Goal: Information Seeking & Learning: Learn about a topic

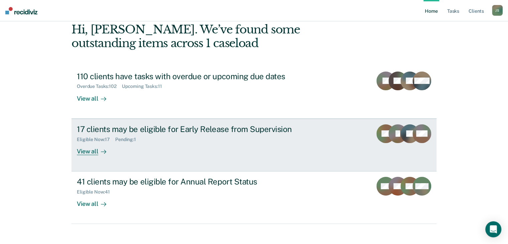
scroll to position [40, 0]
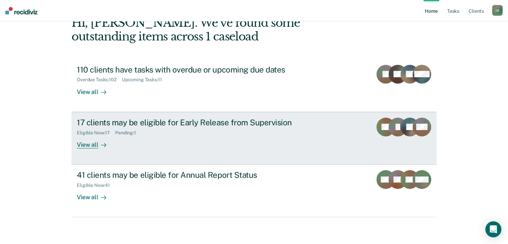
click at [82, 148] on link "17 clients may be eligible for Early Release from Supervision Eligible Now : 17…" at bounding box center [253, 138] width 365 height 53
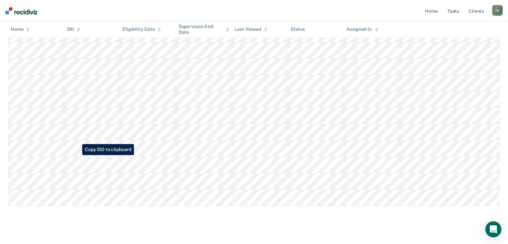
scroll to position [220, 0]
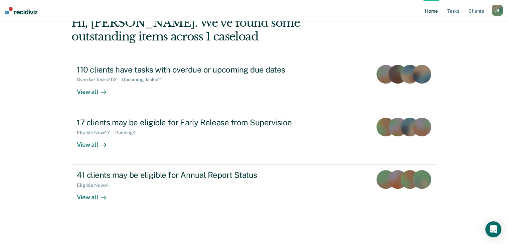
scroll to position [40, 0]
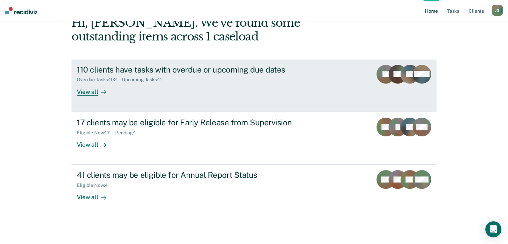
click at [392, 71] on rect at bounding box center [397, 74] width 19 height 19
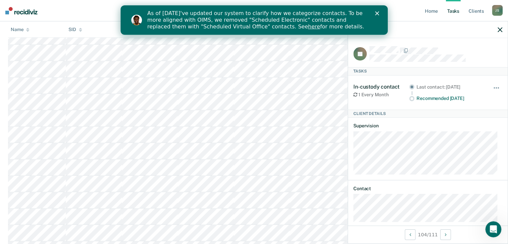
click at [499, 30] on icon "button" at bounding box center [500, 29] width 5 height 5
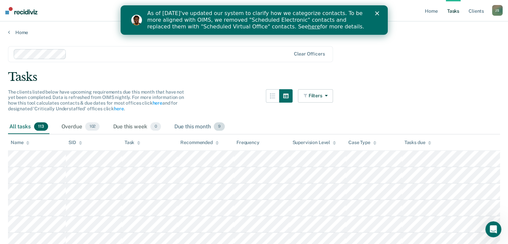
click at [221, 129] on span "9" at bounding box center [219, 126] width 11 height 9
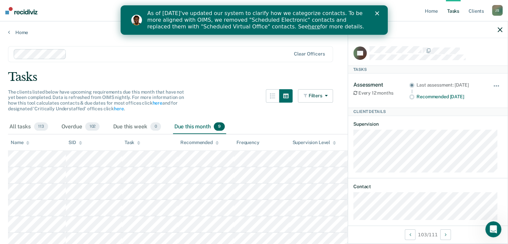
click at [498, 28] on icon "button" at bounding box center [500, 29] width 5 height 5
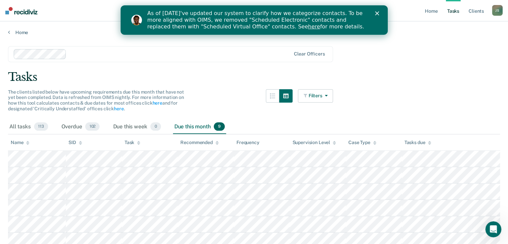
click at [331, 97] on button "Filters" at bounding box center [315, 95] width 35 height 13
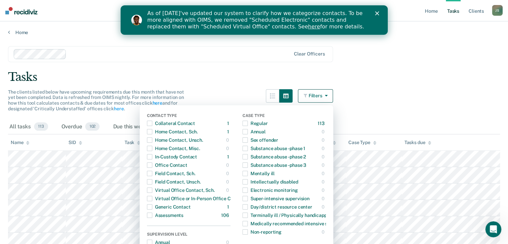
click at [377, 90] on main "Clear officers Tasks The clients listed below have upcoming requirements due th…" at bounding box center [254, 178] width 508 height 287
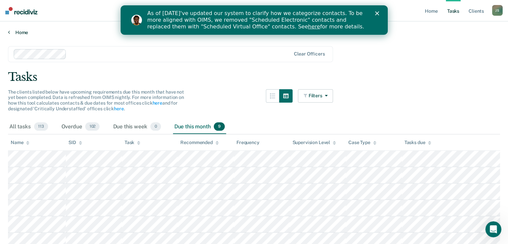
click at [19, 34] on link "Home" at bounding box center [254, 32] width 492 height 6
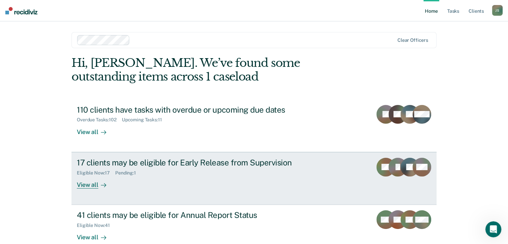
scroll to position [40, 0]
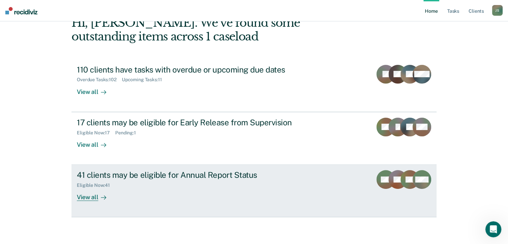
click at [82, 197] on div "View all" at bounding box center [95, 194] width 37 height 13
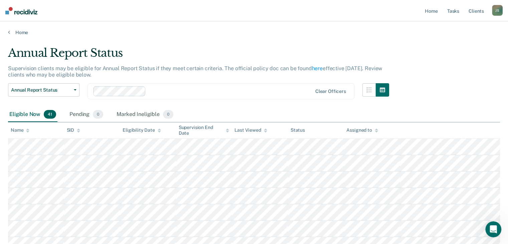
click at [159, 132] on icon at bounding box center [159, 130] width 3 height 4
click at [158, 129] on icon at bounding box center [159, 130] width 3 height 4
click at [190, 86] on div at bounding box center [202, 91] width 219 height 10
click at [152, 67] on p "Supervision clients may be eligible for Annual Report Status if they meet certa…" at bounding box center [195, 71] width 374 height 13
click at [75, 94] on button "Annual Report Status" at bounding box center [43, 89] width 71 height 13
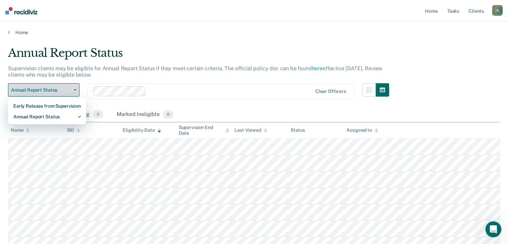
click at [75, 94] on button "Annual Report Status" at bounding box center [43, 89] width 71 height 13
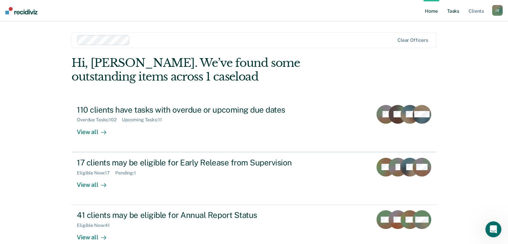
click at [453, 12] on link "Tasks" at bounding box center [453, 10] width 15 height 21
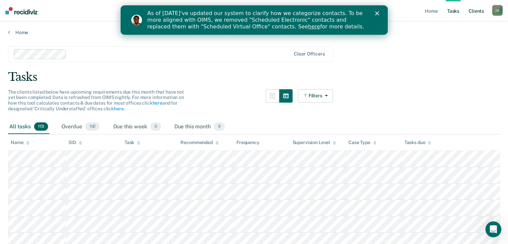
click at [473, 10] on link "Client s" at bounding box center [476, 10] width 18 height 21
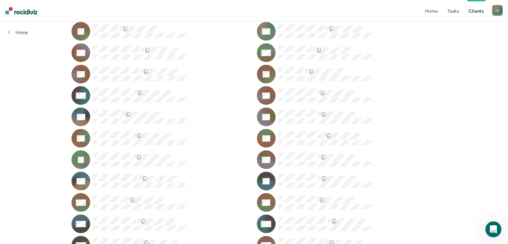
scroll to position [1761, 0]
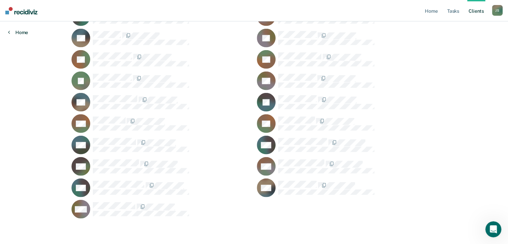
click at [19, 32] on link "Home" at bounding box center [18, 32] width 20 height 6
